Goal: Information Seeking & Learning: Find specific fact

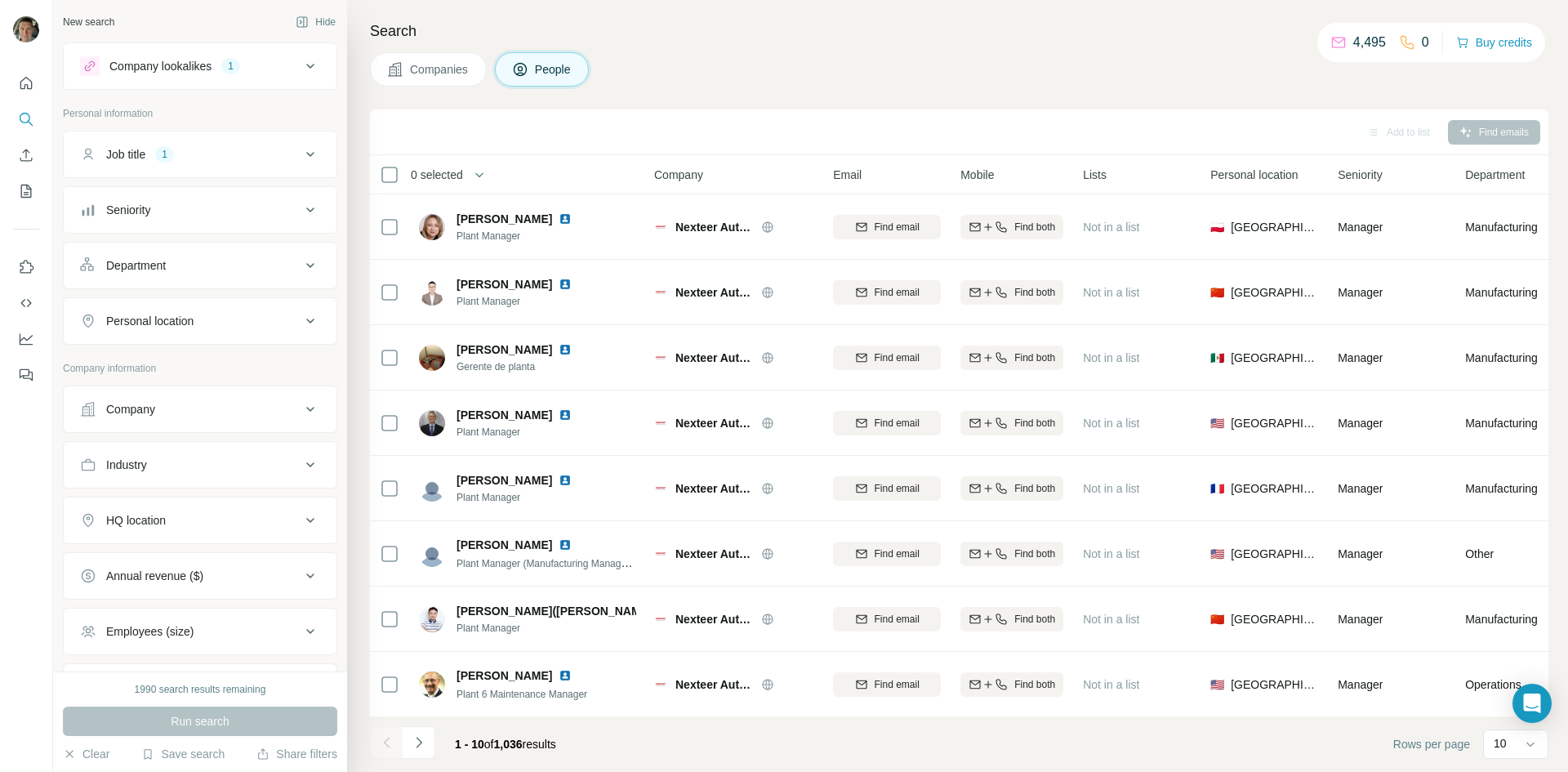
click at [94, 522] on icon at bounding box center [88, 521] width 16 height 16
click at [108, 407] on div "Company" at bounding box center [131, 409] width 49 height 16
click at [113, 411] on div "Company" at bounding box center [131, 409] width 49 height 16
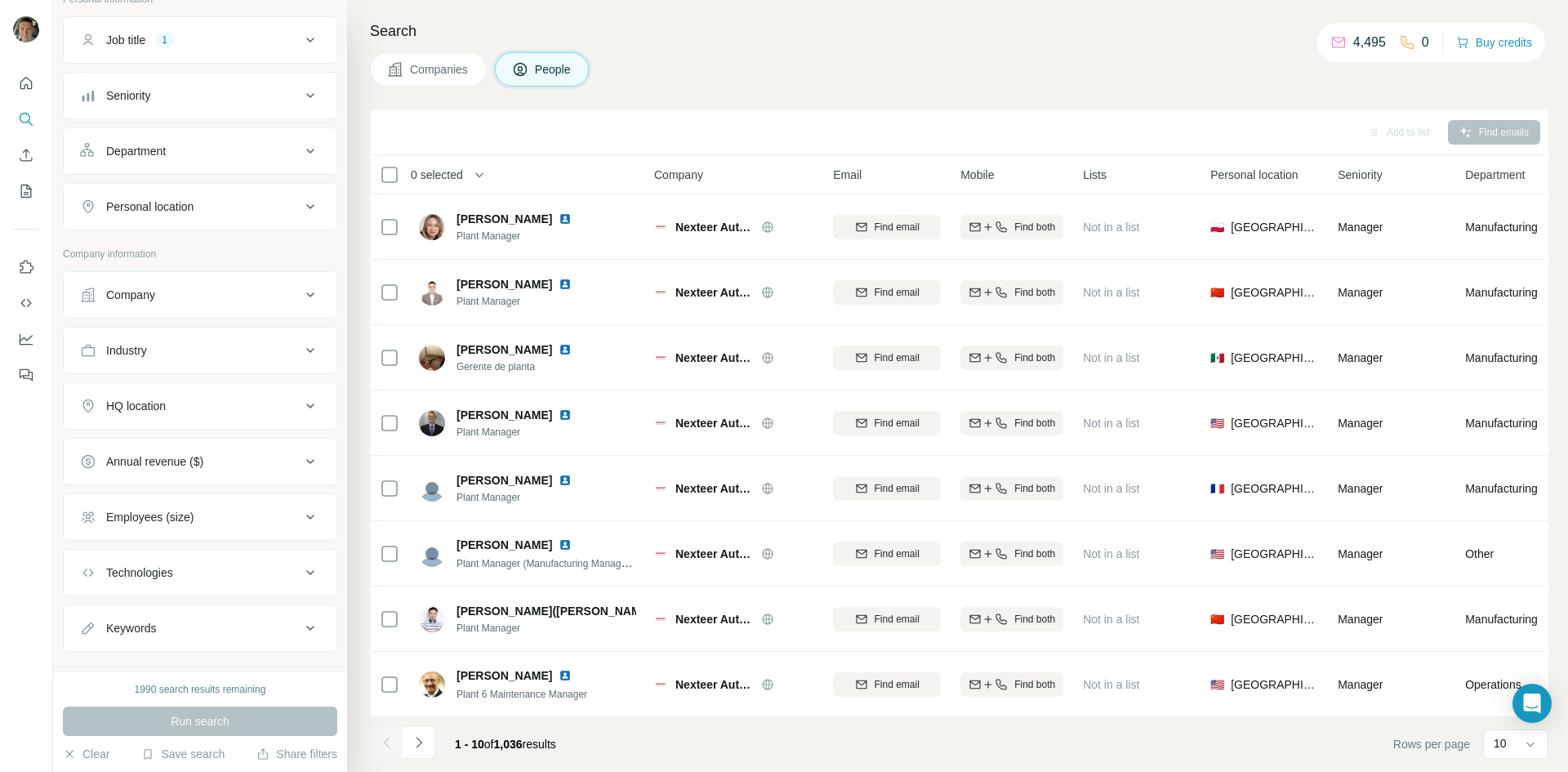
scroll to position [141, 0]
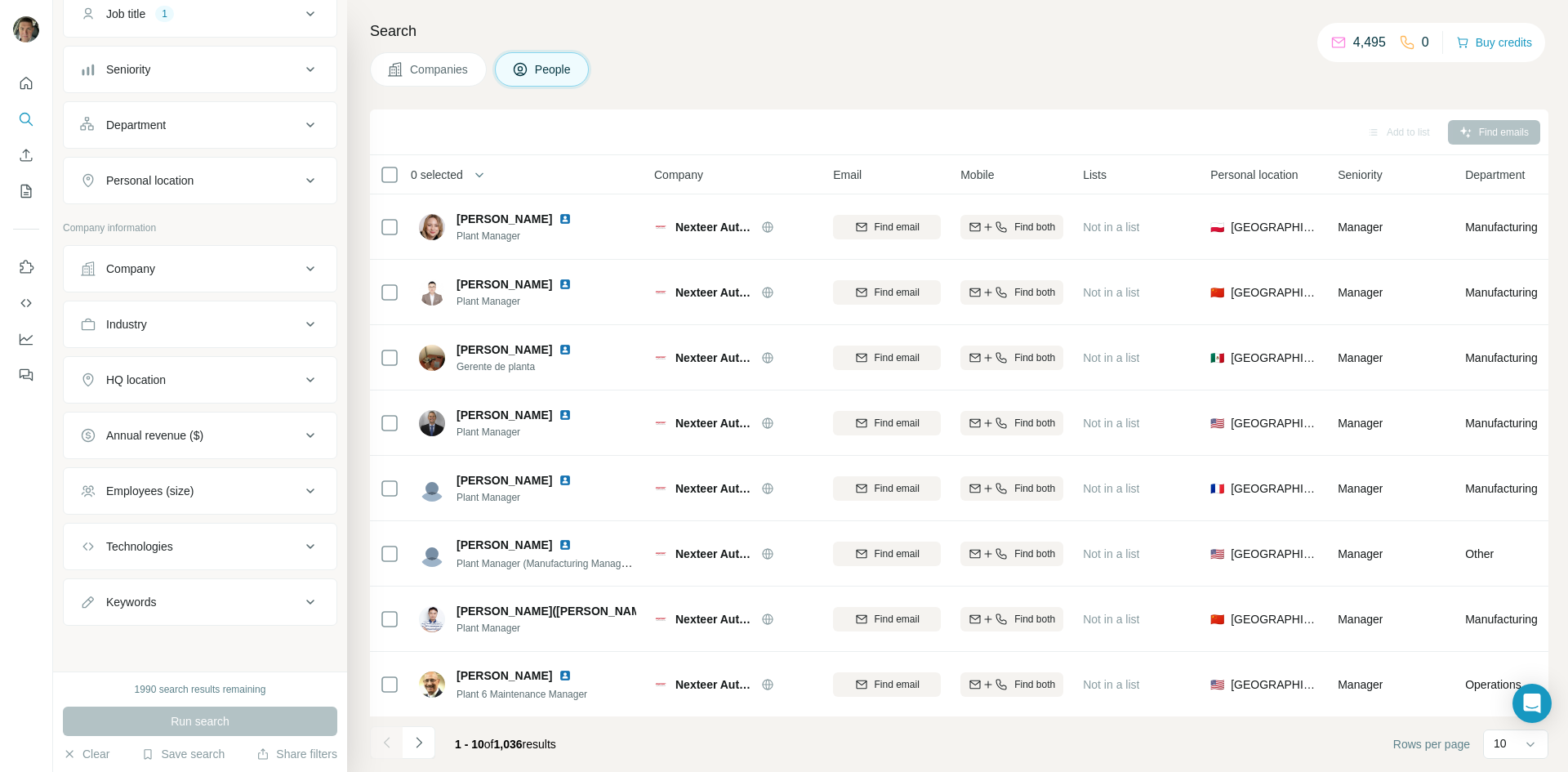
click at [131, 391] on button "HQ location" at bounding box center [200, 379] width 273 height 39
click at [129, 429] on input "text" at bounding box center [200, 421] width 240 height 29
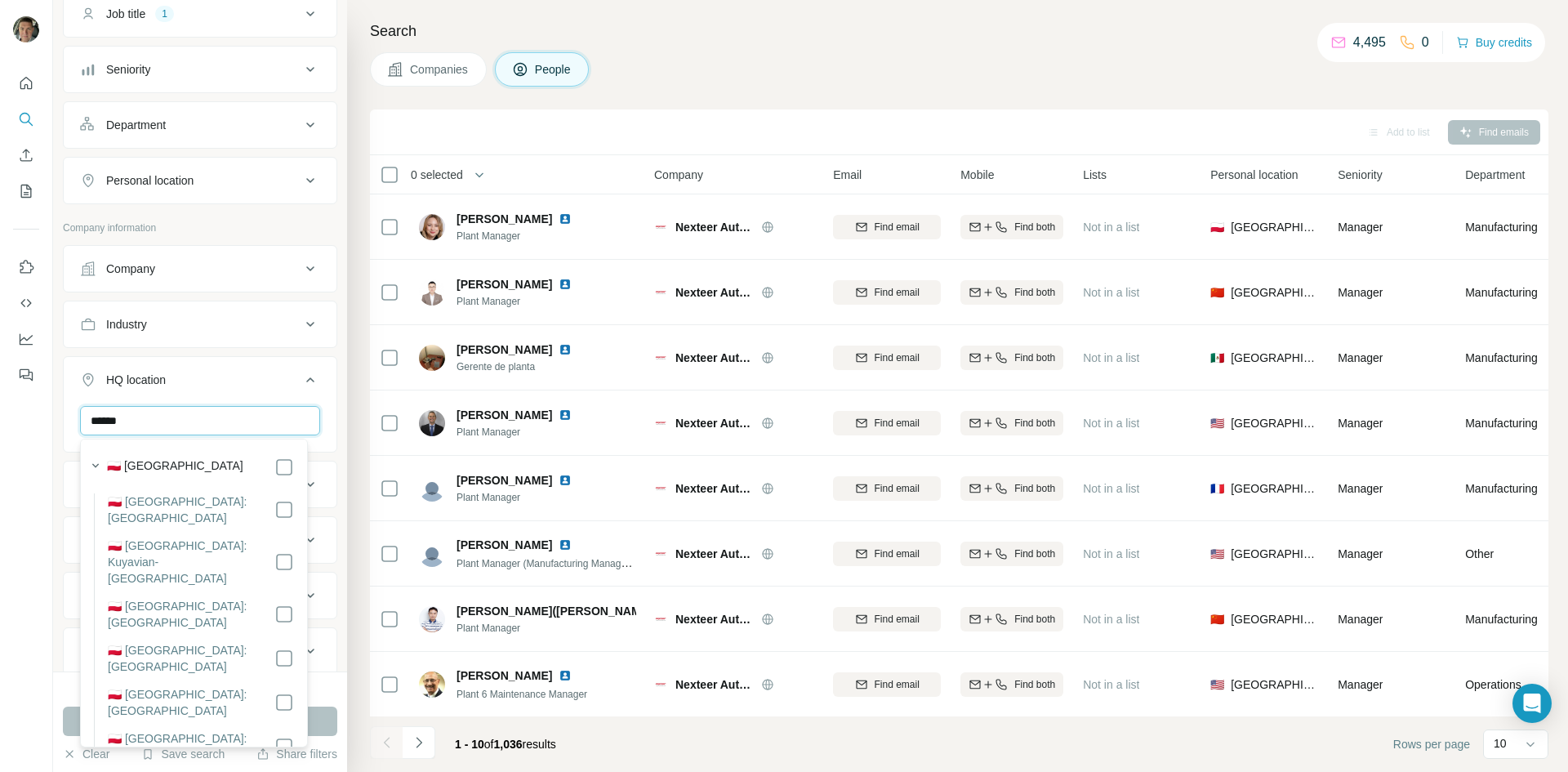
type input "******"
click at [258, 457] on div "🇵🇱 [GEOGRAPHIC_DATA]" at bounding box center [200, 467] width 187 height 20
click at [264, 469] on div "🇵🇱 [GEOGRAPHIC_DATA]" at bounding box center [200, 467] width 187 height 20
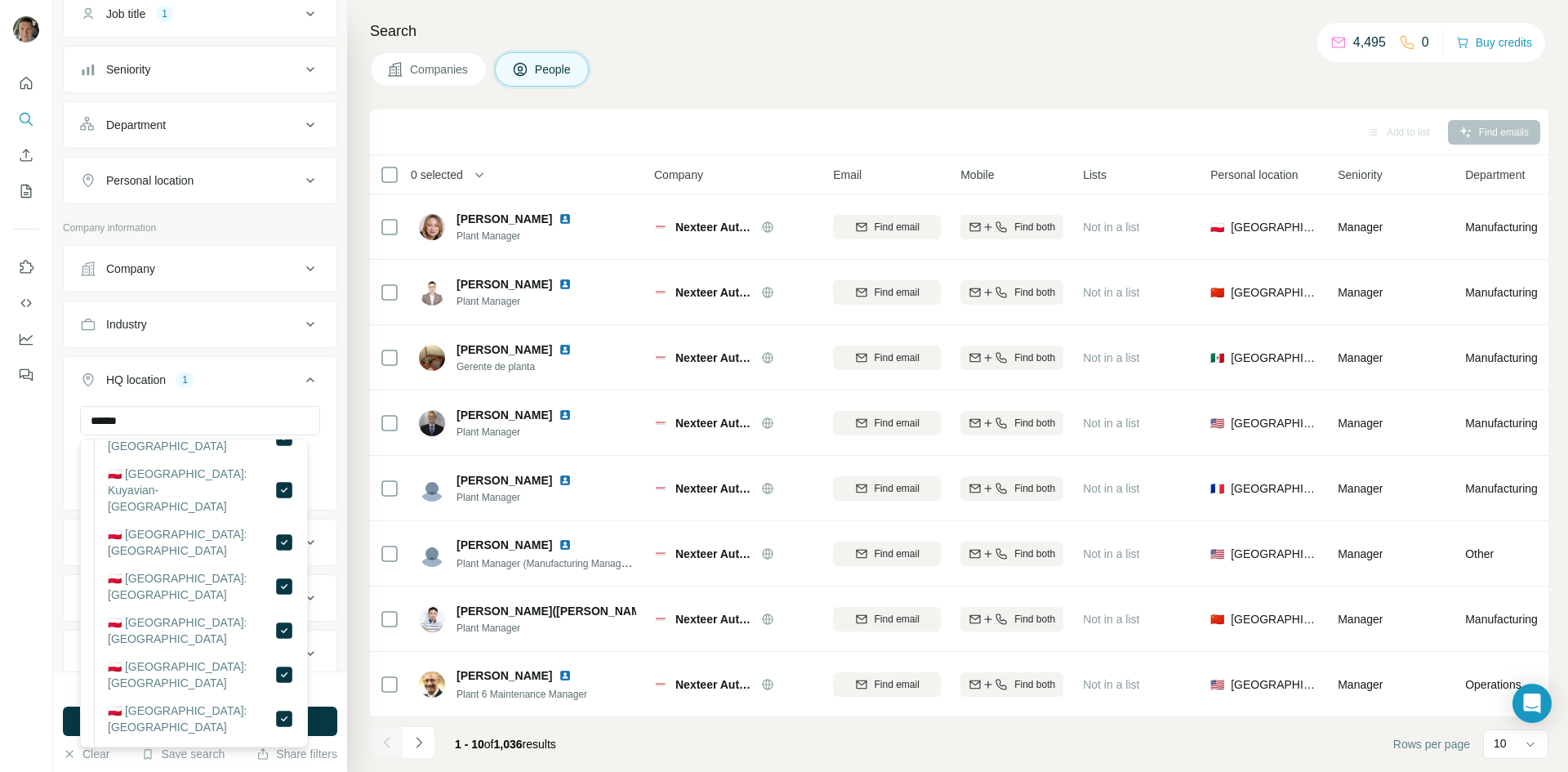
scroll to position [143, 0]
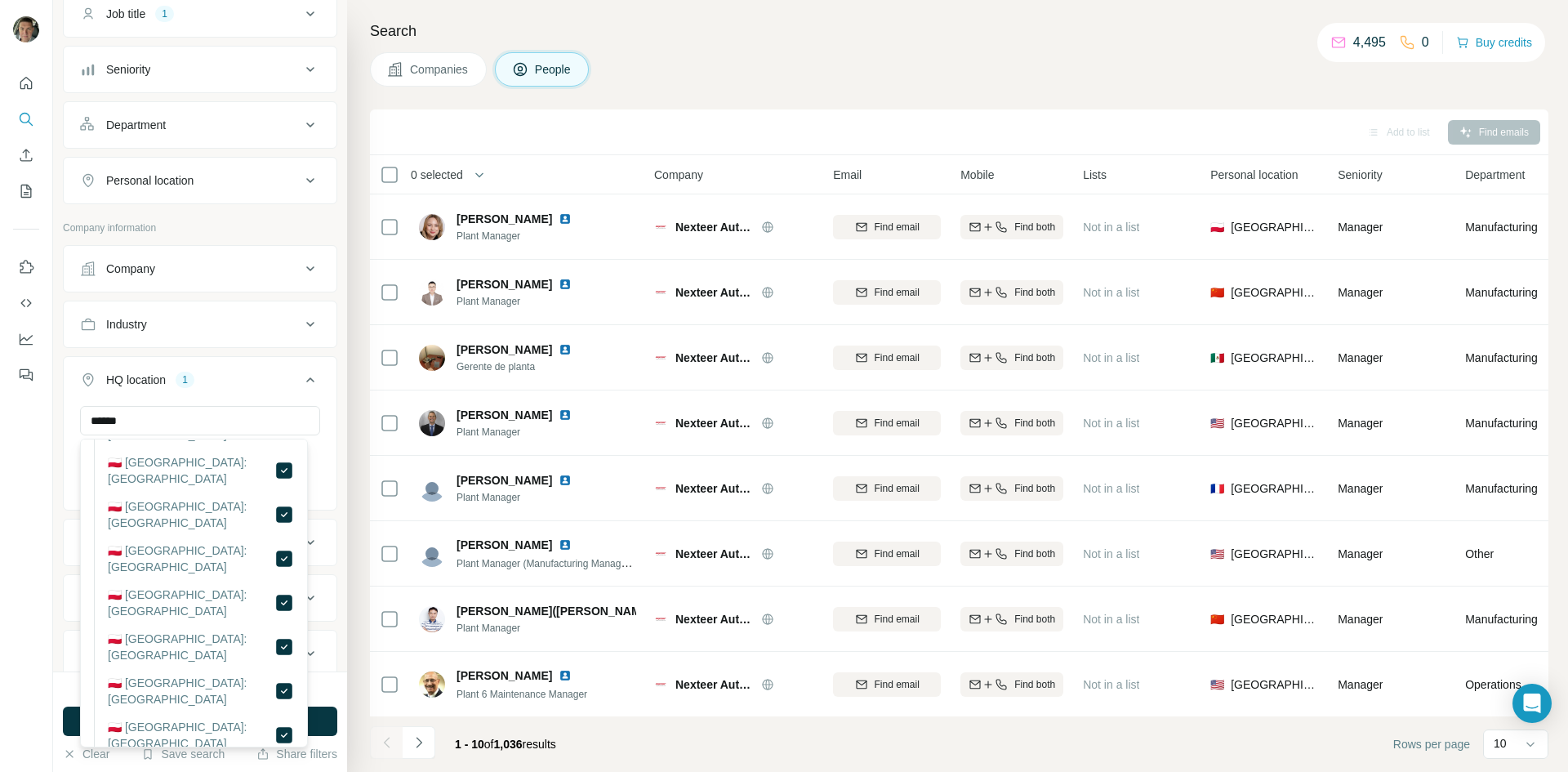
click at [320, 446] on div "****** [GEOGRAPHIC_DATA] Clear all" at bounding box center [200, 456] width 273 height 101
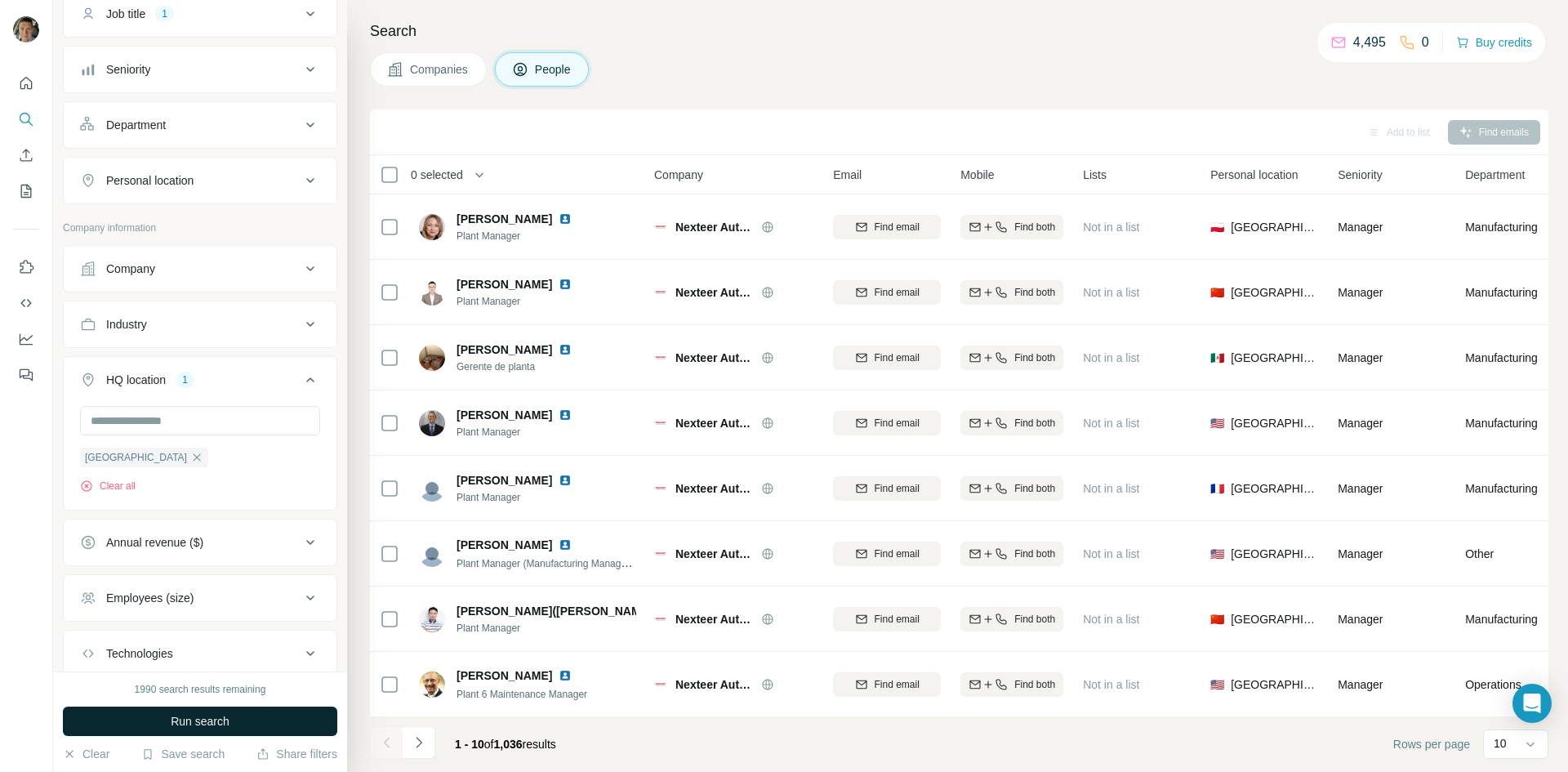
click at [216, 710] on button "Run search" at bounding box center [200, 721] width 275 height 29
